Goal: Information Seeking & Learning: Learn about a topic

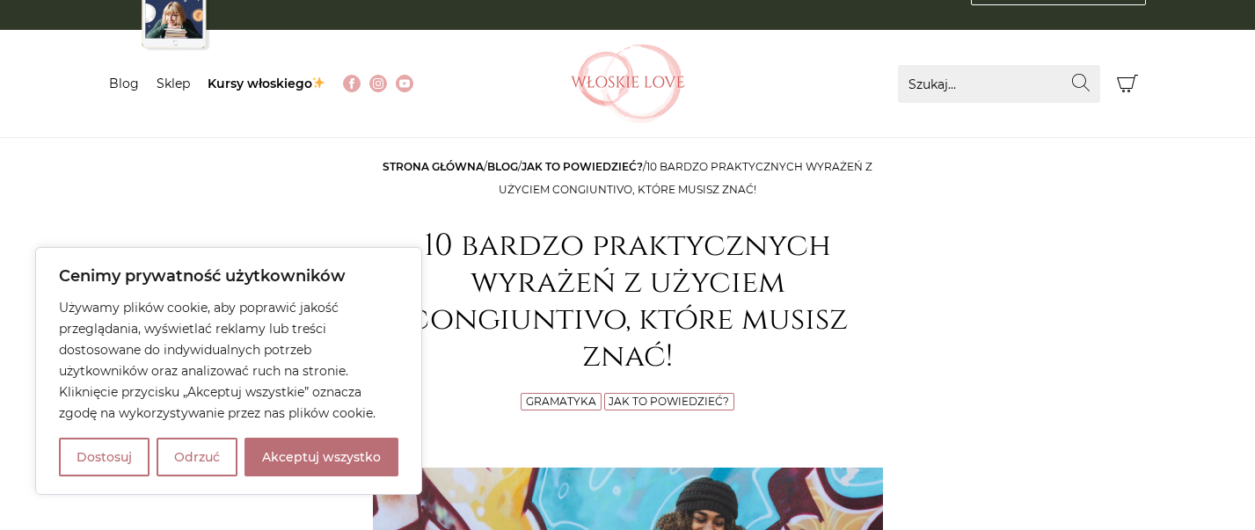
scroll to position [77, 0]
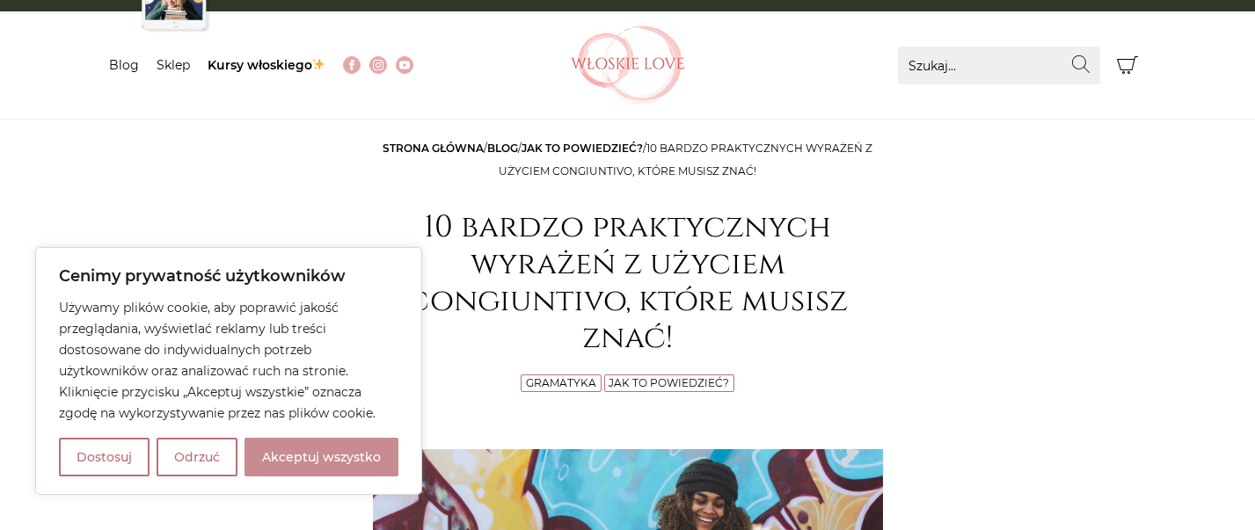
click at [332, 461] on button "Akceptuj wszystko" at bounding box center [322, 457] width 154 height 39
checkbox input "true"
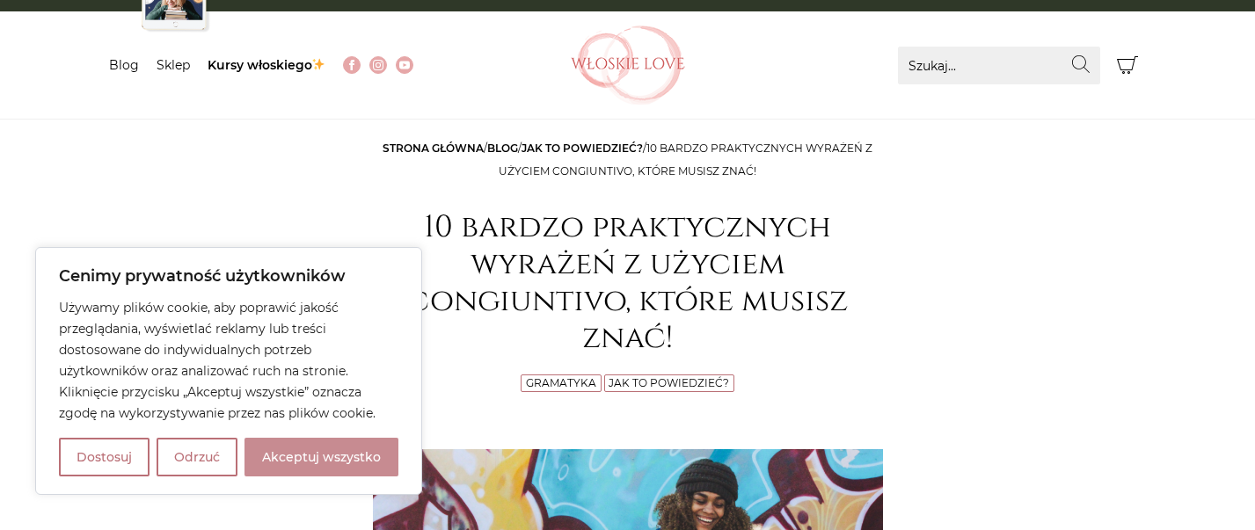
checkbox input "true"
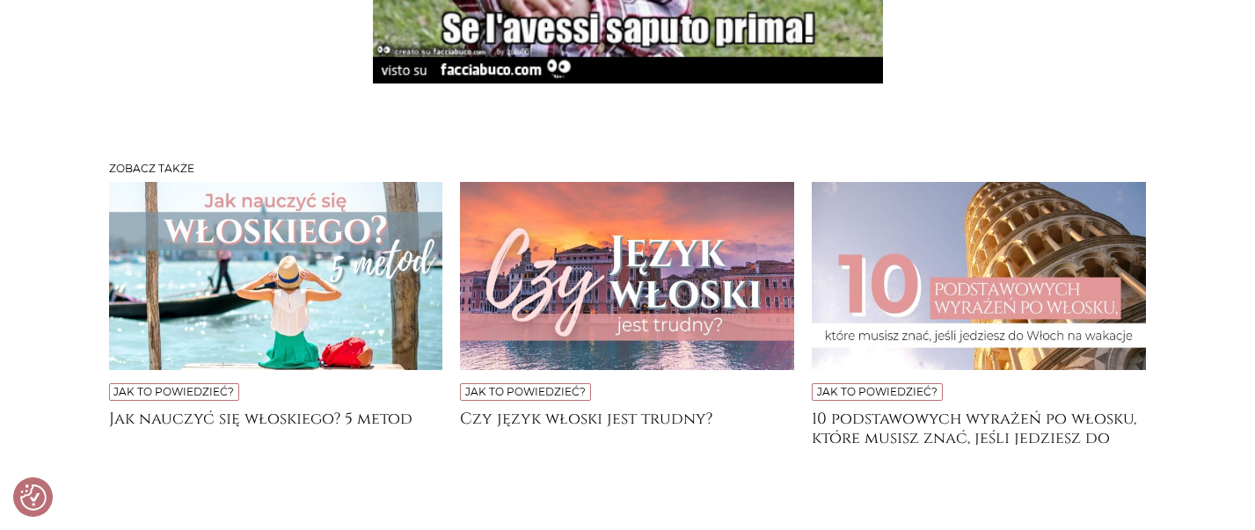
scroll to position [4699, 0]
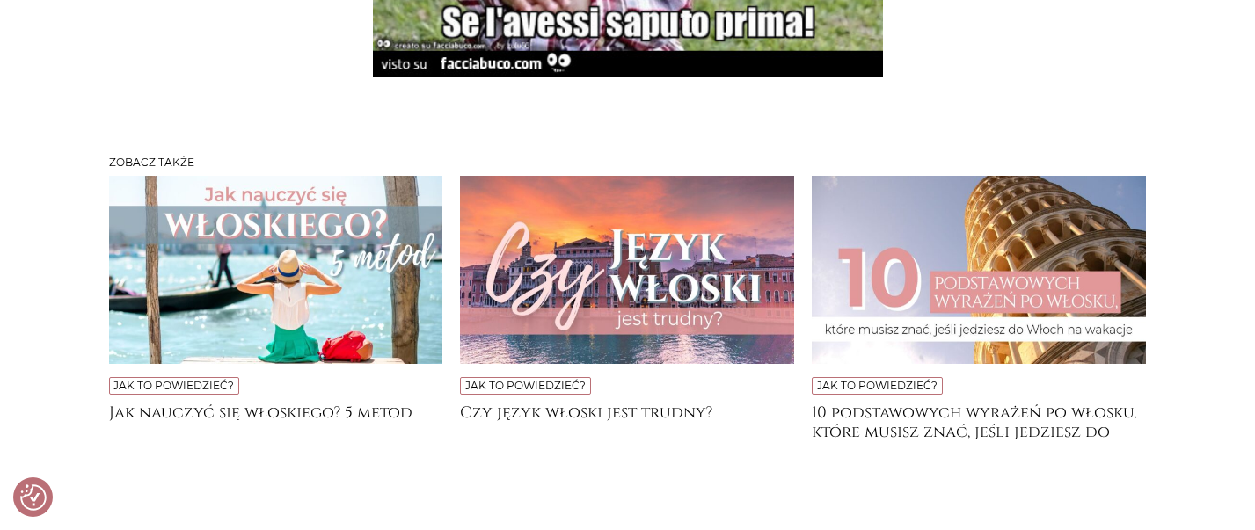
click at [735, 246] on img at bounding box center [627, 270] width 334 height 188
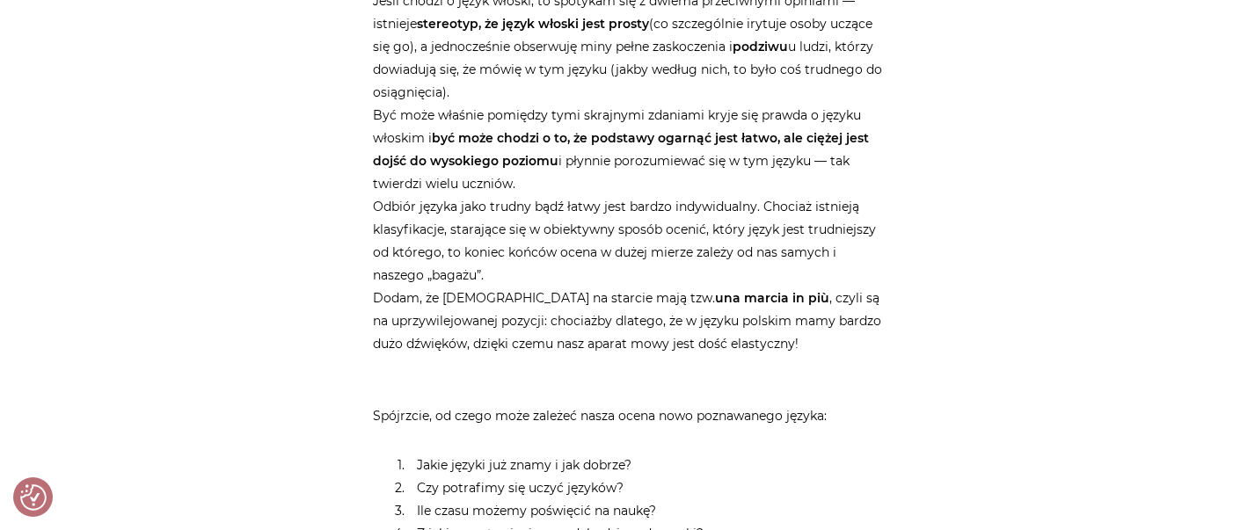
scroll to position [988, 0]
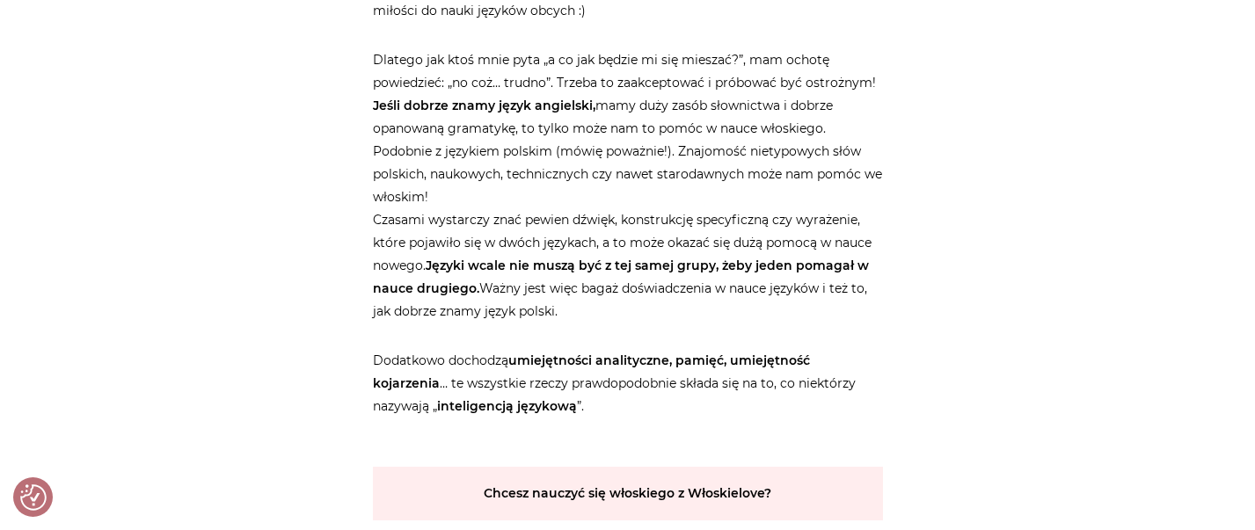
scroll to position [1921, 0]
